Goal: Task Accomplishment & Management: Use online tool/utility

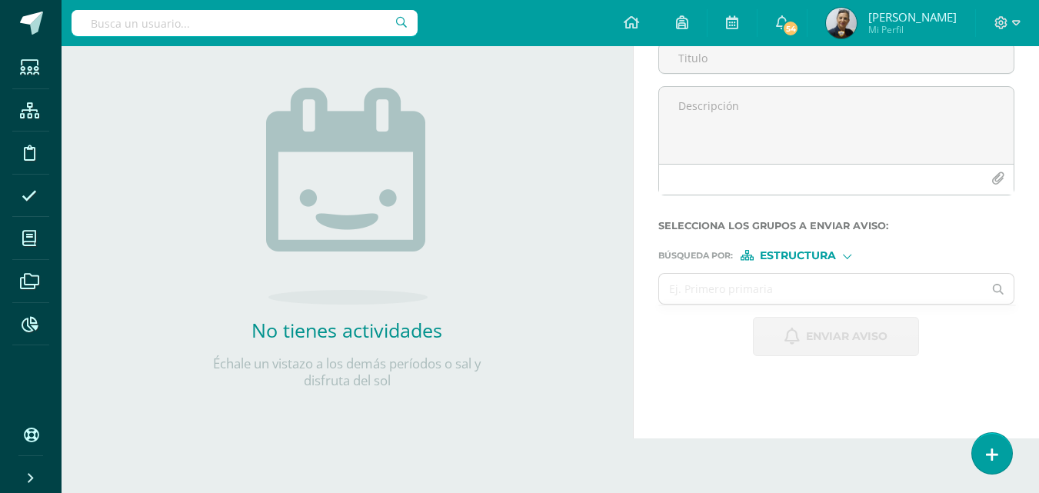
drag, startPoint x: 94, startPoint y: 23, endPoint x: 154, endPoint y: 32, distance: 60.6
click at [99, 25] on input "text" at bounding box center [244, 23] width 346 height 26
type input "c"
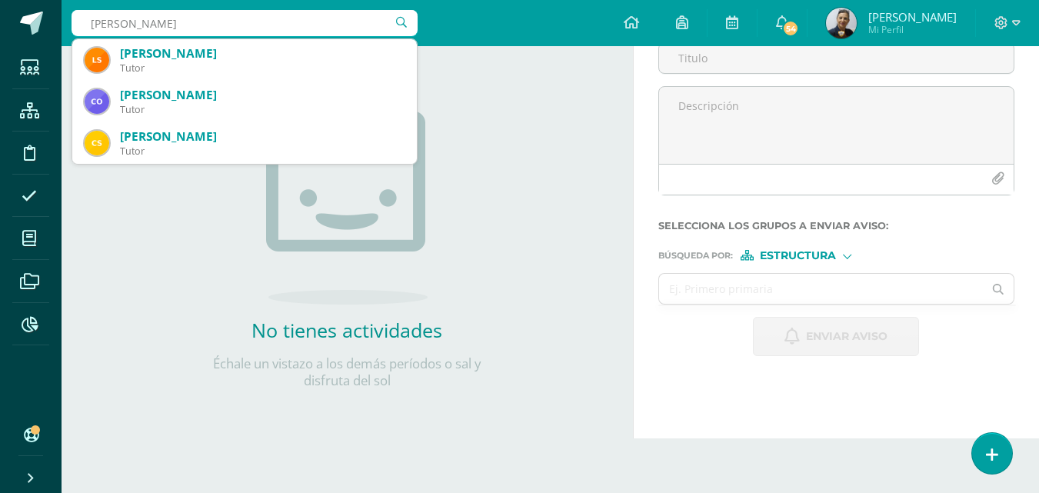
type input "[PERSON_NAME]"
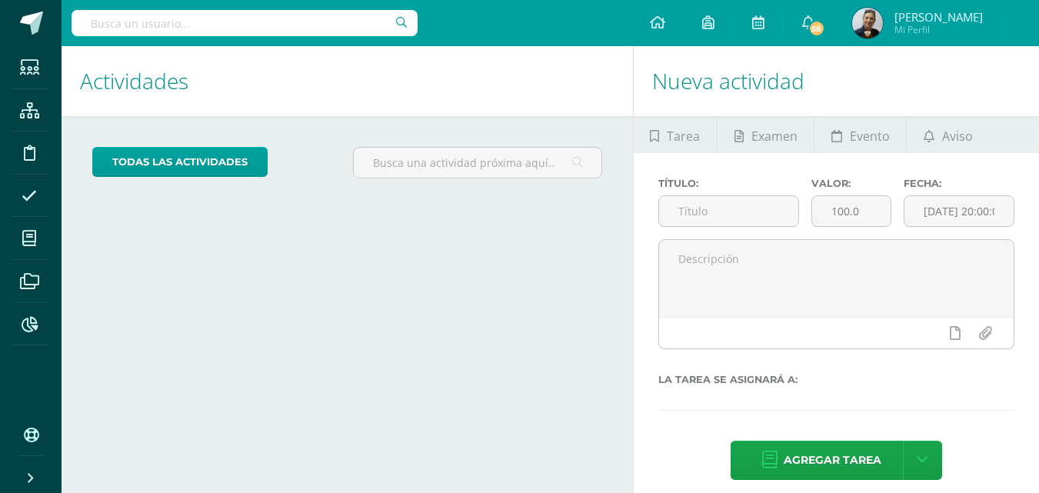
click at [148, 22] on input "text" at bounding box center [244, 23] width 346 height 26
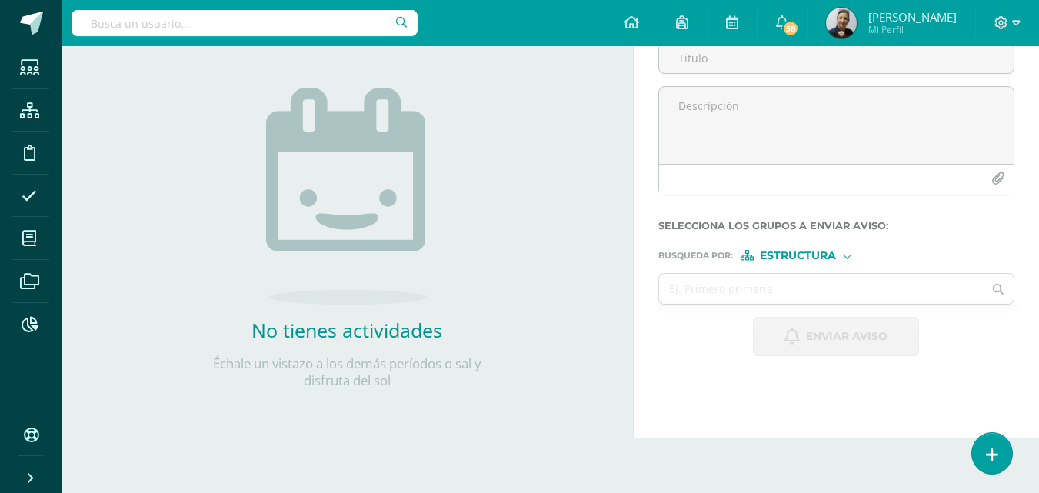
click at [91, 23] on input "text" at bounding box center [244, 23] width 346 height 26
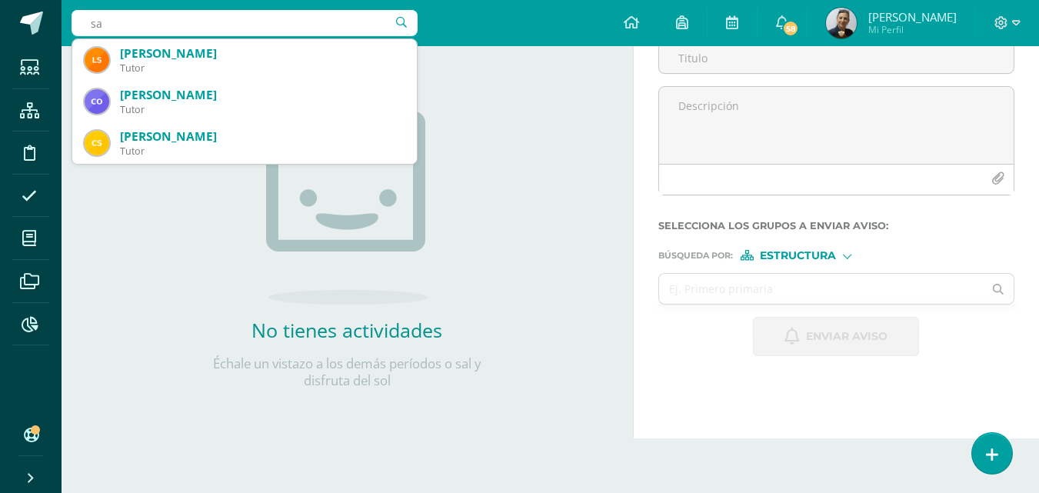
type input "s"
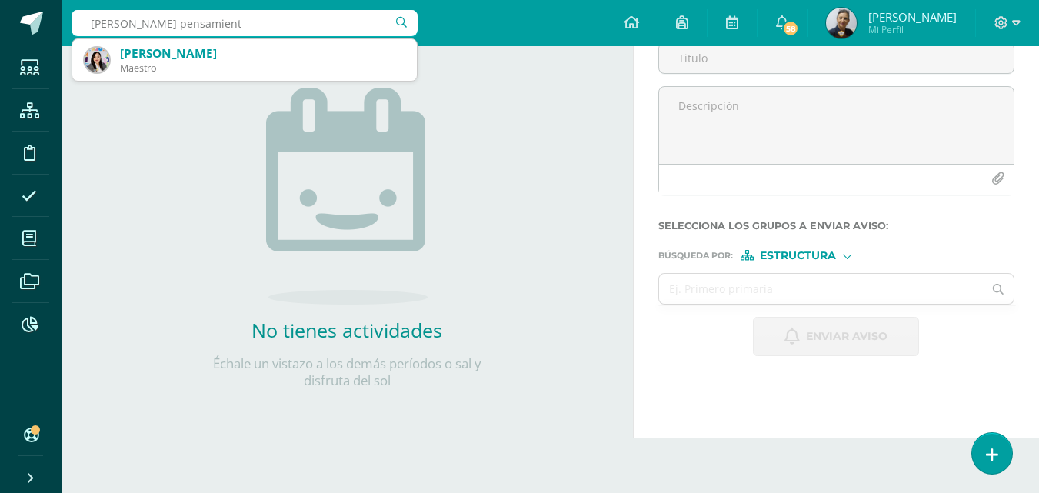
type input "katerine pensamiento"
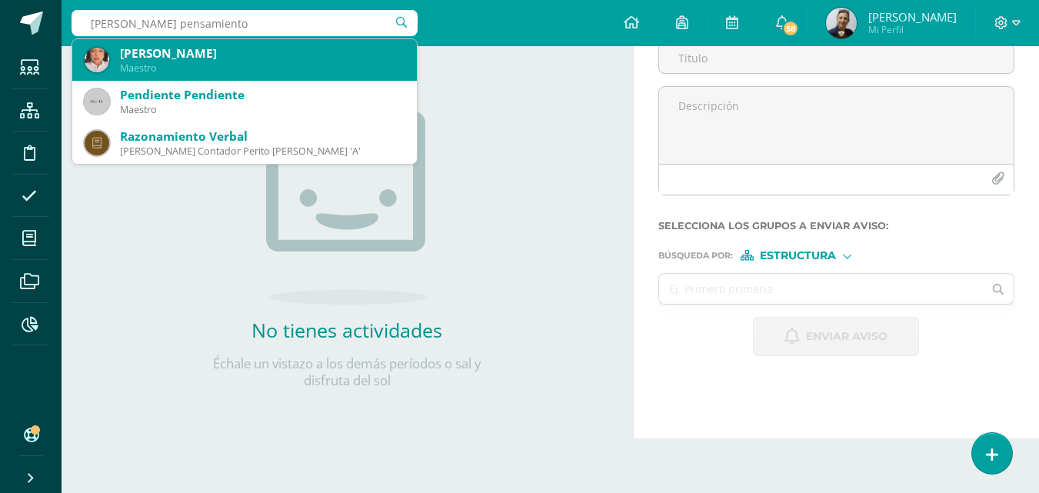
click at [129, 59] on div "[PERSON_NAME]" at bounding box center [262, 53] width 284 height 16
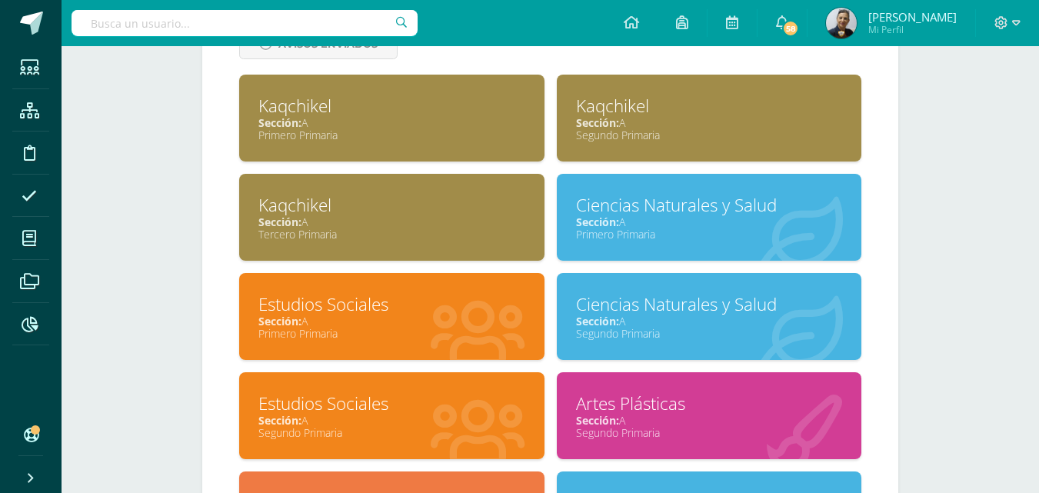
scroll to position [769, 0]
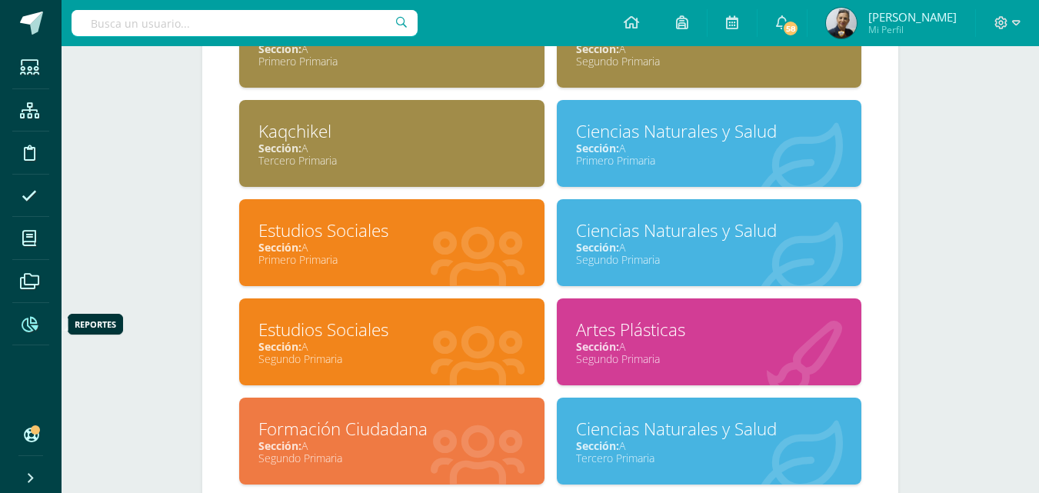
click at [26, 321] on icon at bounding box center [30, 324] width 16 height 15
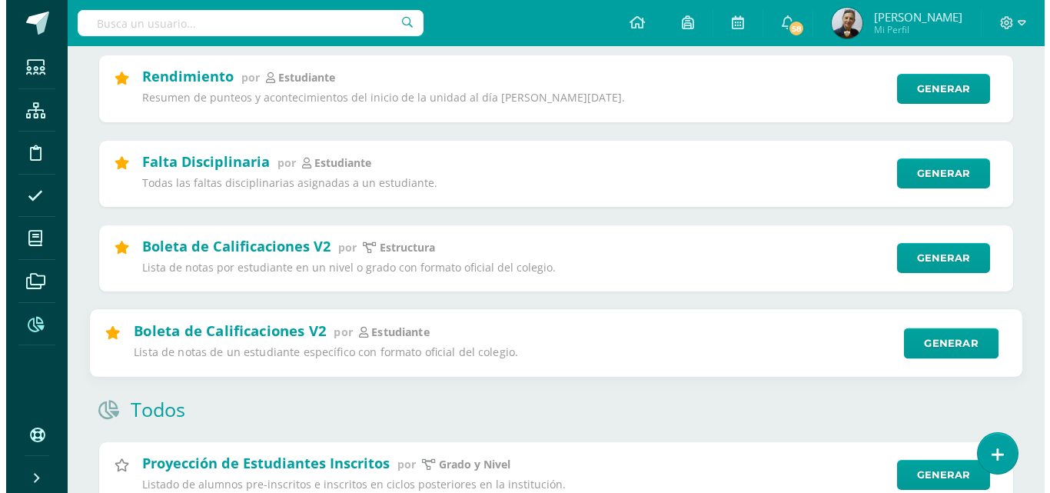
scroll to position [692, 0]
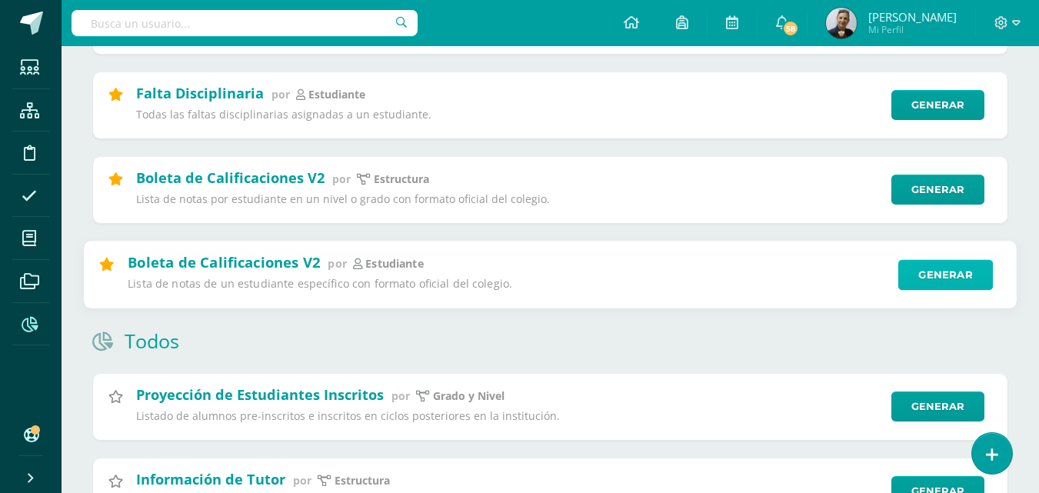
click at [965, 278] on link "Generar" at bounding box center [945, 274] width 95 height 31
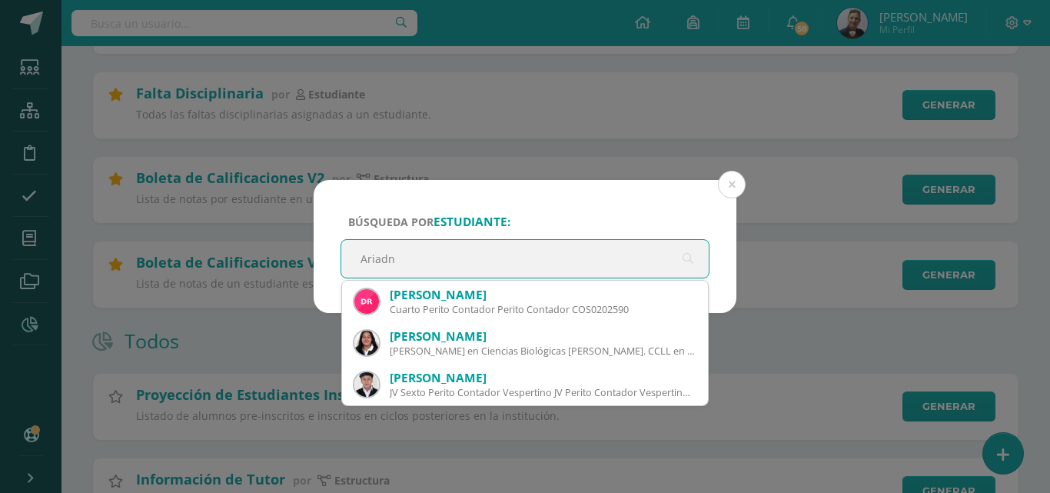
type input "Ariadne"
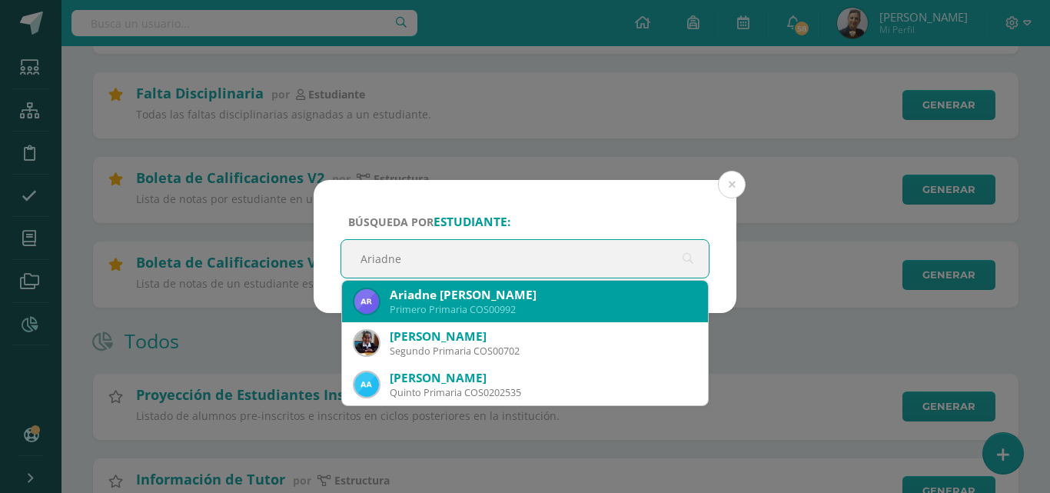
click at [564, 295] on div "Ariadne Jimena Rodriguez Chinchilla" at bounding box center [543, 295] width 306 height 16
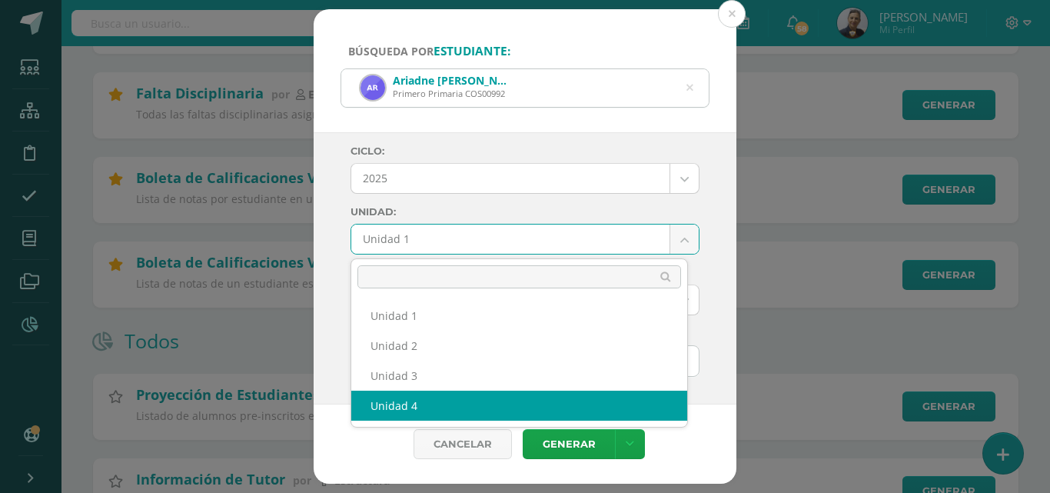
select select "Unidad 4"
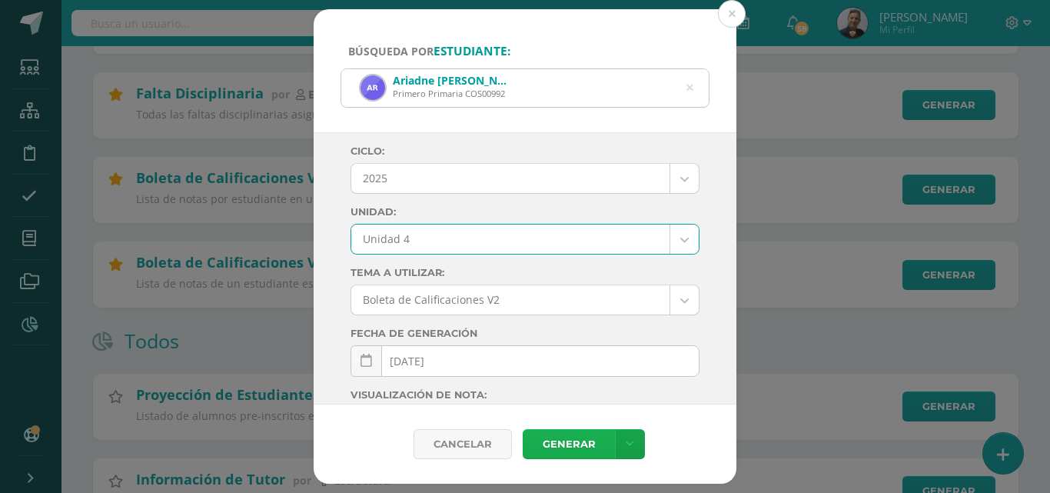
click at [587, 442] on link "Generar" at bounding box center [569, 444] width 92 height 30
